Goal: Transaction & Acquisition: Purchase product/service

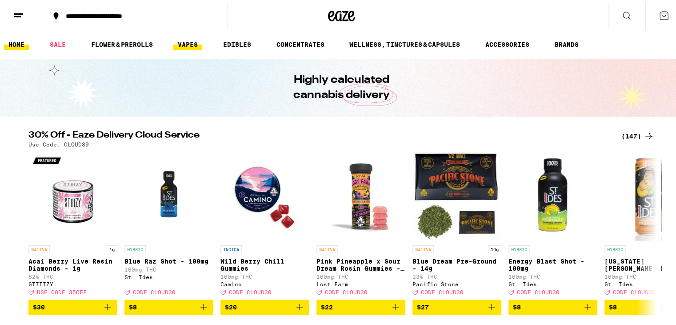
click at [181, 40] on link "VAPES" at bounding box center [187, 42] width 29 height 11
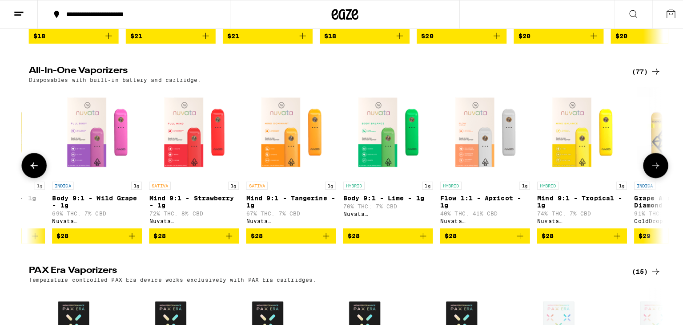
scroll to position [0, 230]
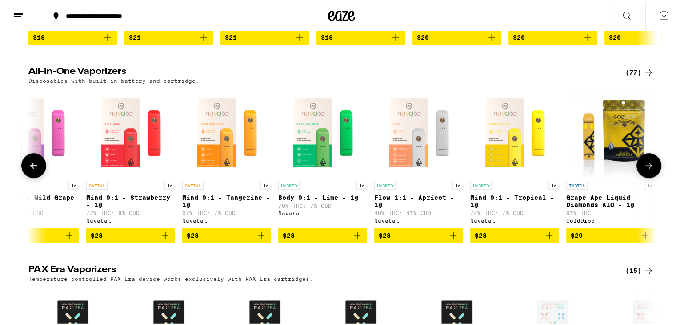
click at [315, 147] on img "Open page for Body 9:1 - Lime - 1g from Nuvata (CA)" at bounding box center [322, 130] width 89 height 89
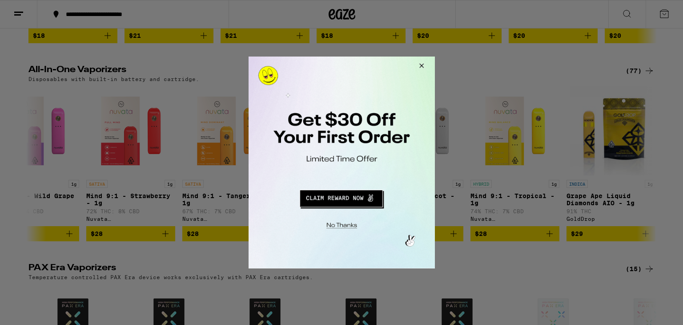
click at [420, 64] on button "Close Modal" at bounding box center [420, 66] width 24 height 21
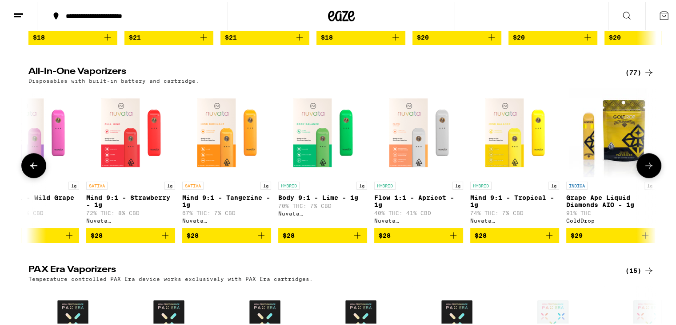
click at [404, 143] on img "Open page for Flow 1:1 - Apricot - 1g from Nuvata (CA)" at bounding box center [418, 130] width 89 height 89
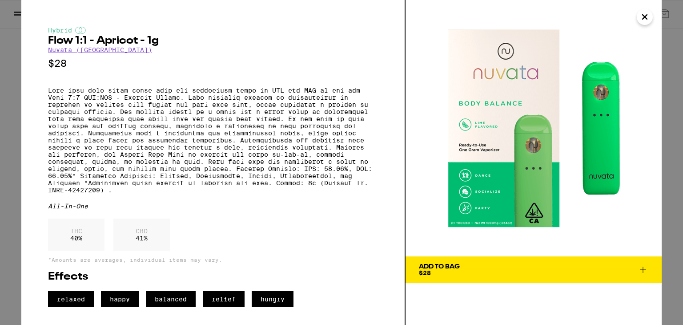
click at [643, 8] on img at bounding box center [534, 128] width 256 height 256
click at [643, 24] on button "Close" at bounding box center [645, 17] width 16 height 16
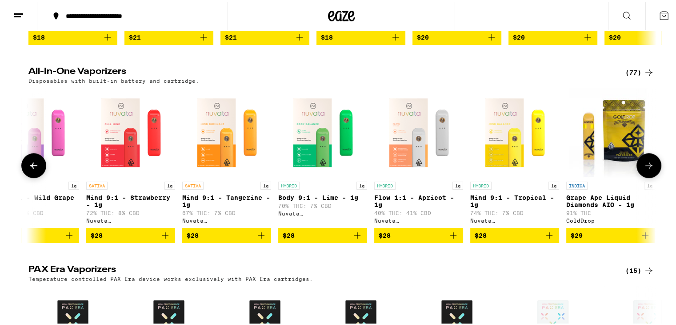
click at [442, 161] on img "Open page for Flow 1:1 - Apricot - 1g from Nuvata (CA)" at bounding box center [418, 130] width 89 height 89
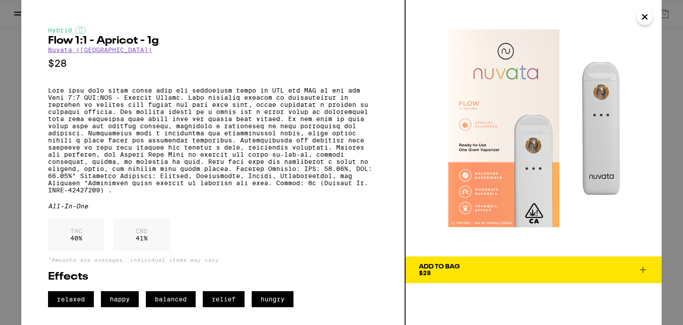
click at [535, 275] on button "Add To Bag $28" at bounding box center [534, 269] width 256 height 27
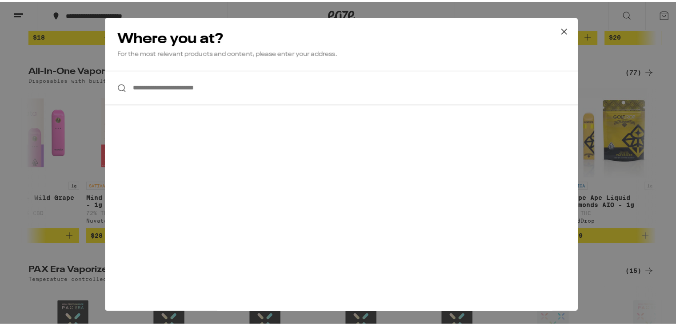
click at [562, 29] on icon at bounding box center [564, 29] width 13 height 13
